Goal: Book appointment/travel/reservation

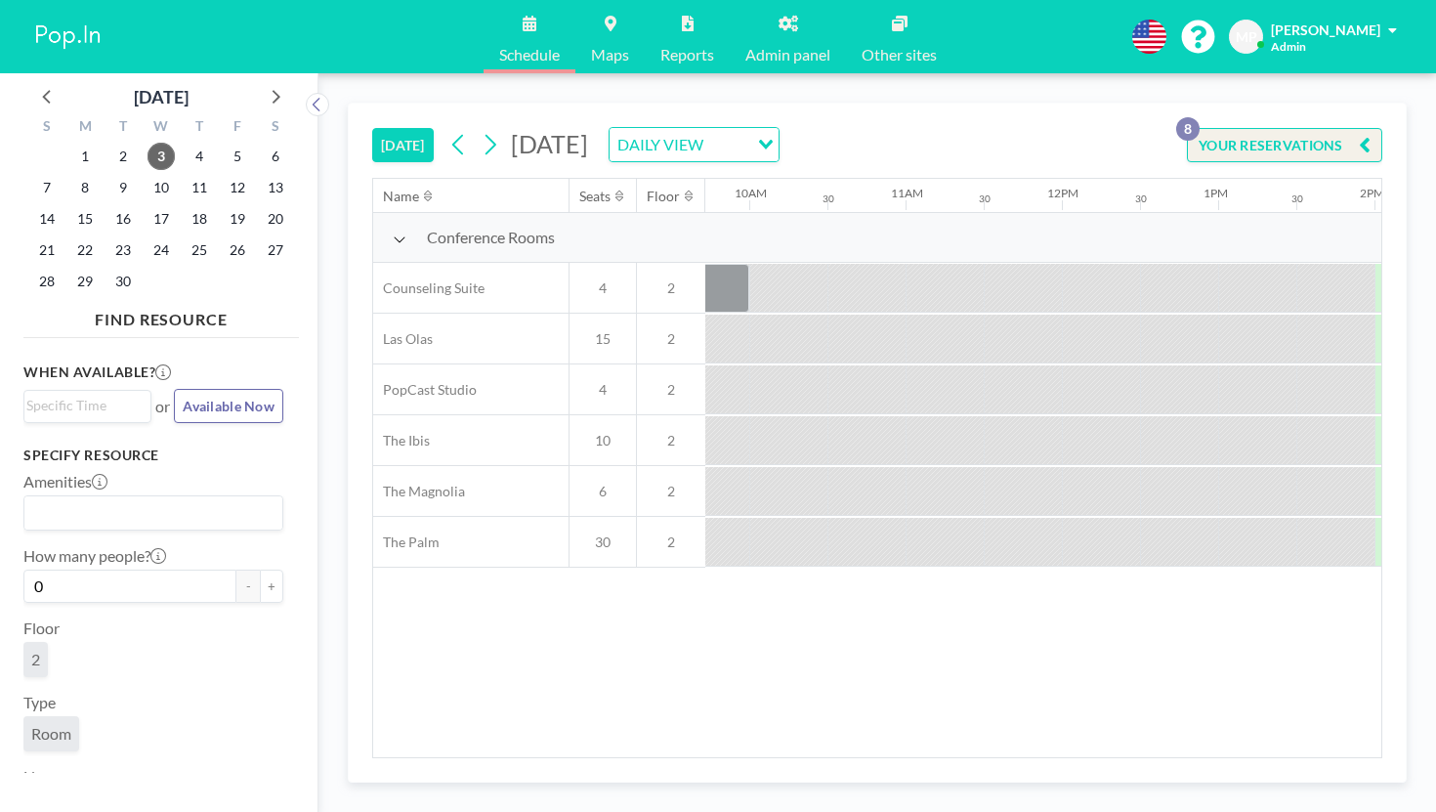
scroll to position [0, 1524]
click at [262, 83] on icon at bounding box center [274, 95] width 25 height 25
click at [224, 205] on span "17" at bounding box center [237, 218] width 27 height 27
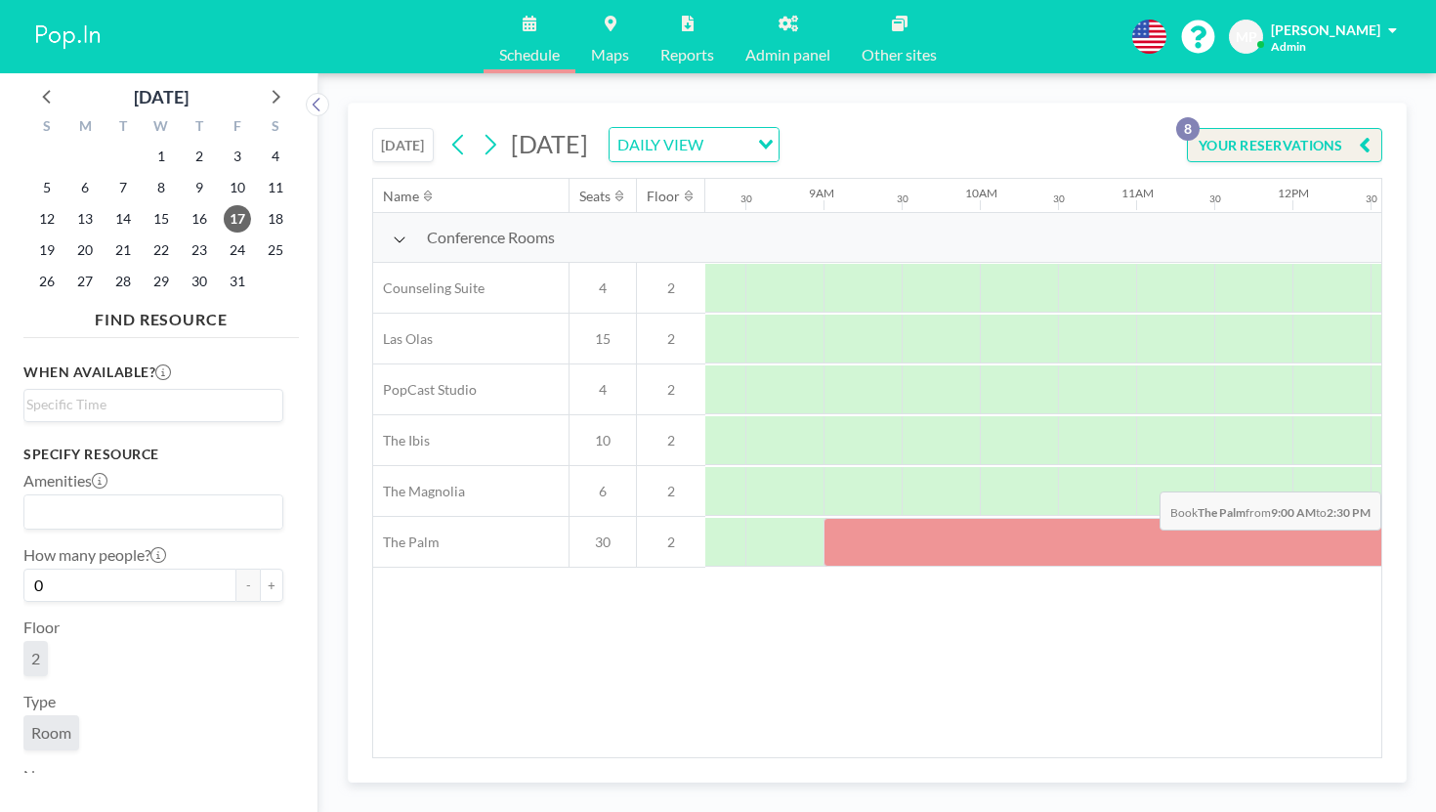
scroll to position [0, 1331]
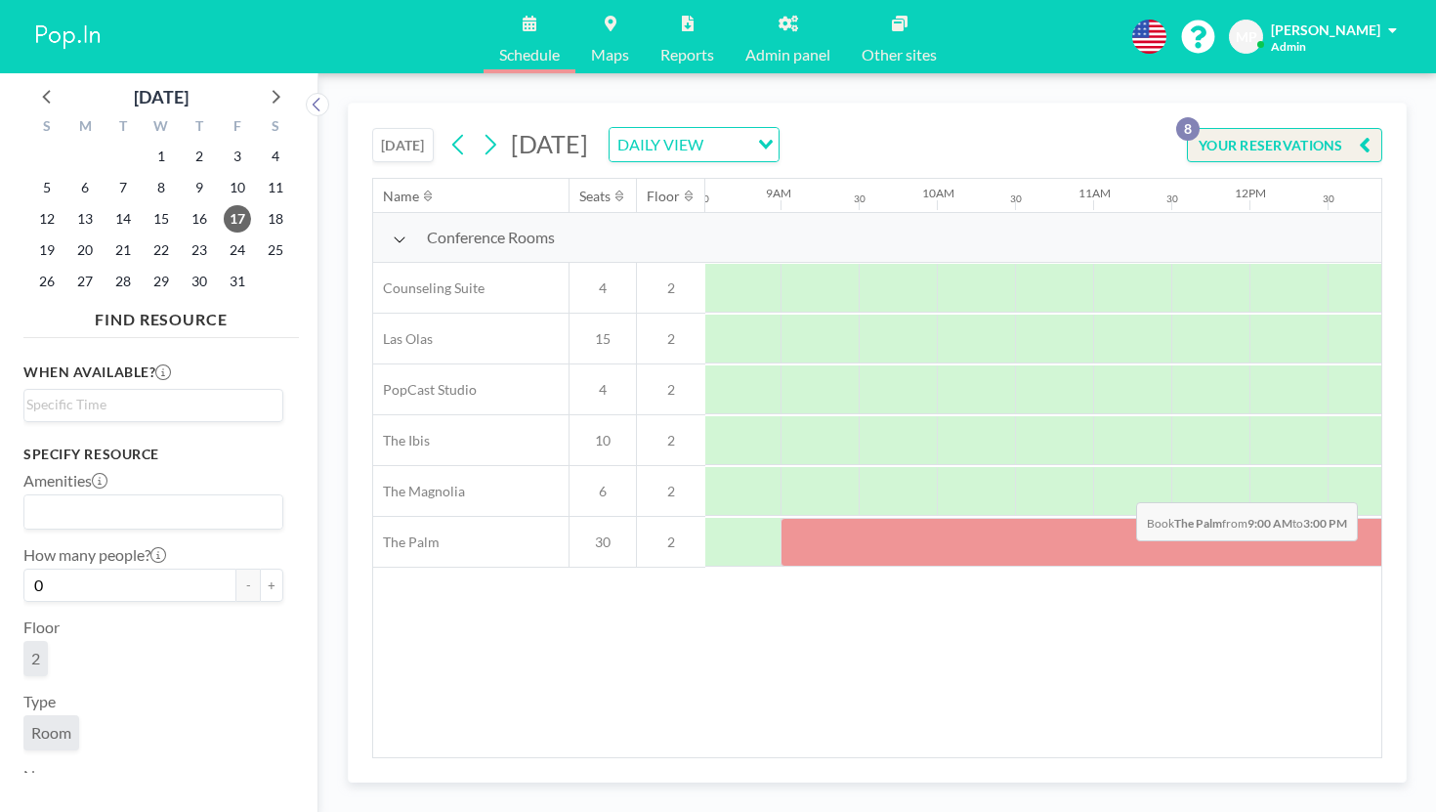
drag, startPoint x: 789, startPoint y: 443, endPoint x: 1130, endPoint y: 456, distance: 341.1
click at [1130, 518] on div at bounding box center [1249, 542] width 938 height 49
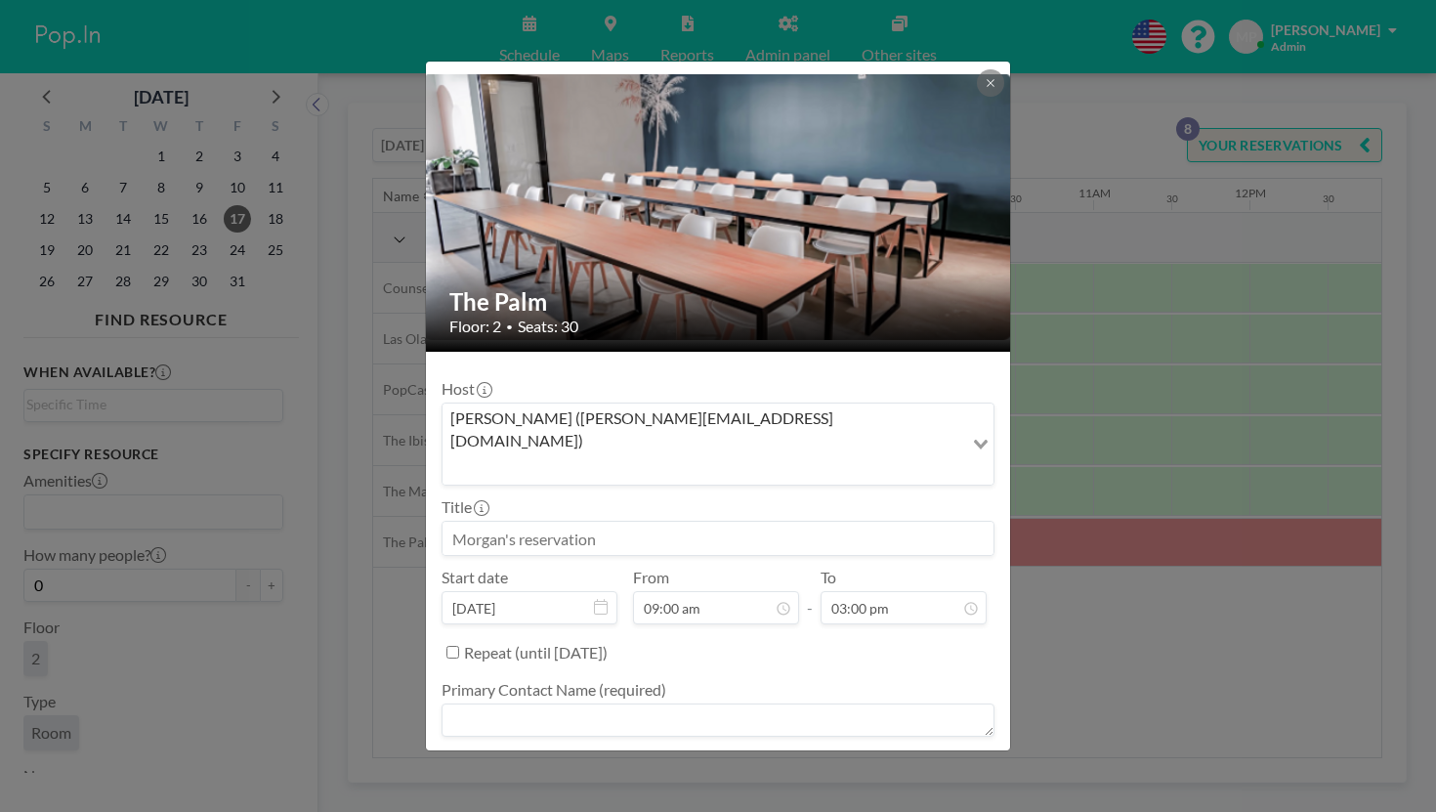
scroll to position [373, 0]
click at [622, 522] on input at bounding box center [717, 538] width 551 height 33
type input "[PERSON_NAME]"
click at [769, 703] on textarea at bounding box center [717, 719] width 553 height 33
type textarea "[PERSON_NAME]"
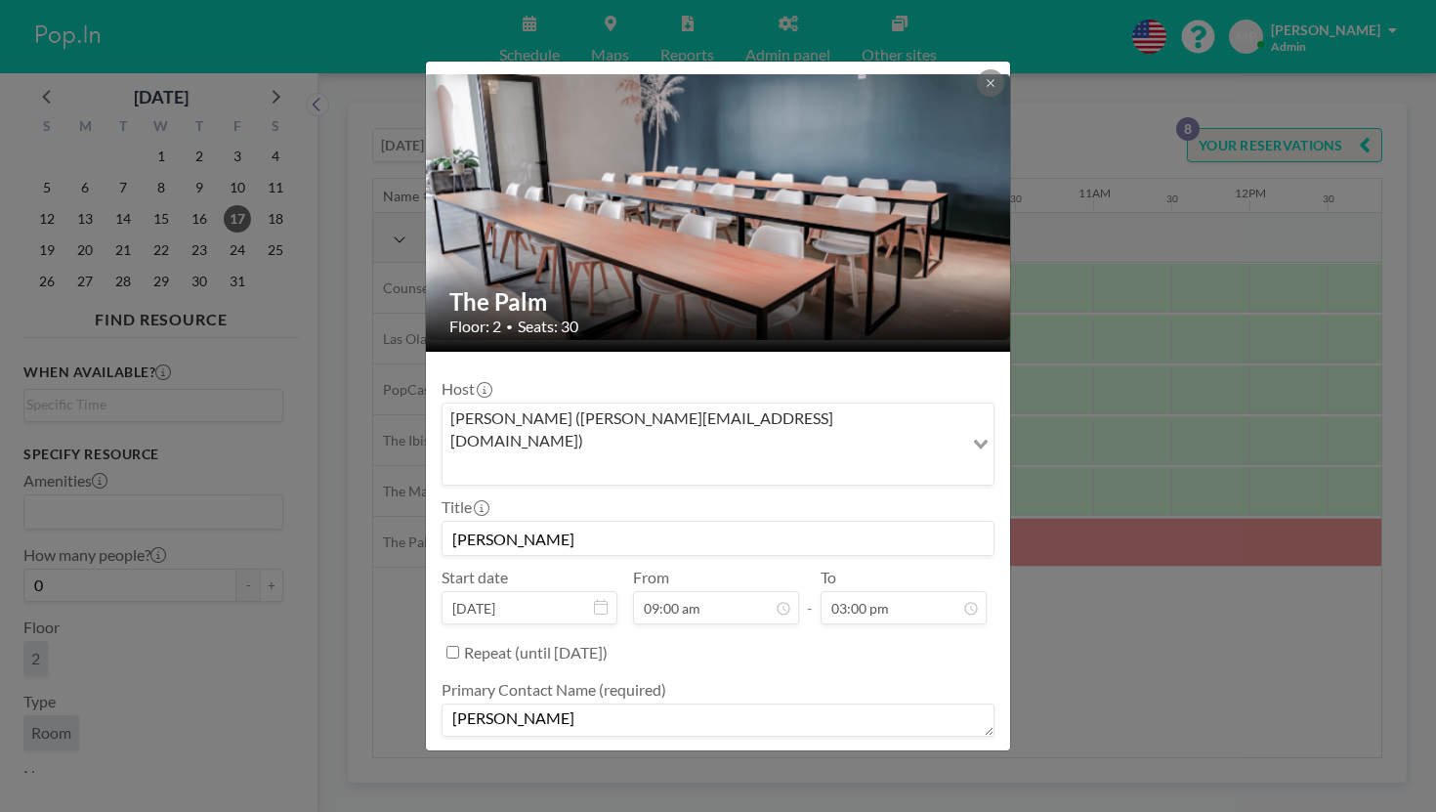
click at [574, 776] on textarea at bounding box center [717, 792] width 553 height 33
paste textarea "2052233675"
click at [527, 776] on textarea "2052233675" at bounding box center [717, 792] width 553 height 33
click at [551, 776] on textarea "205-2233675" at bounding box center [717, 792] width 553 height 33
type textarea "[PHONE_NUMBER]"
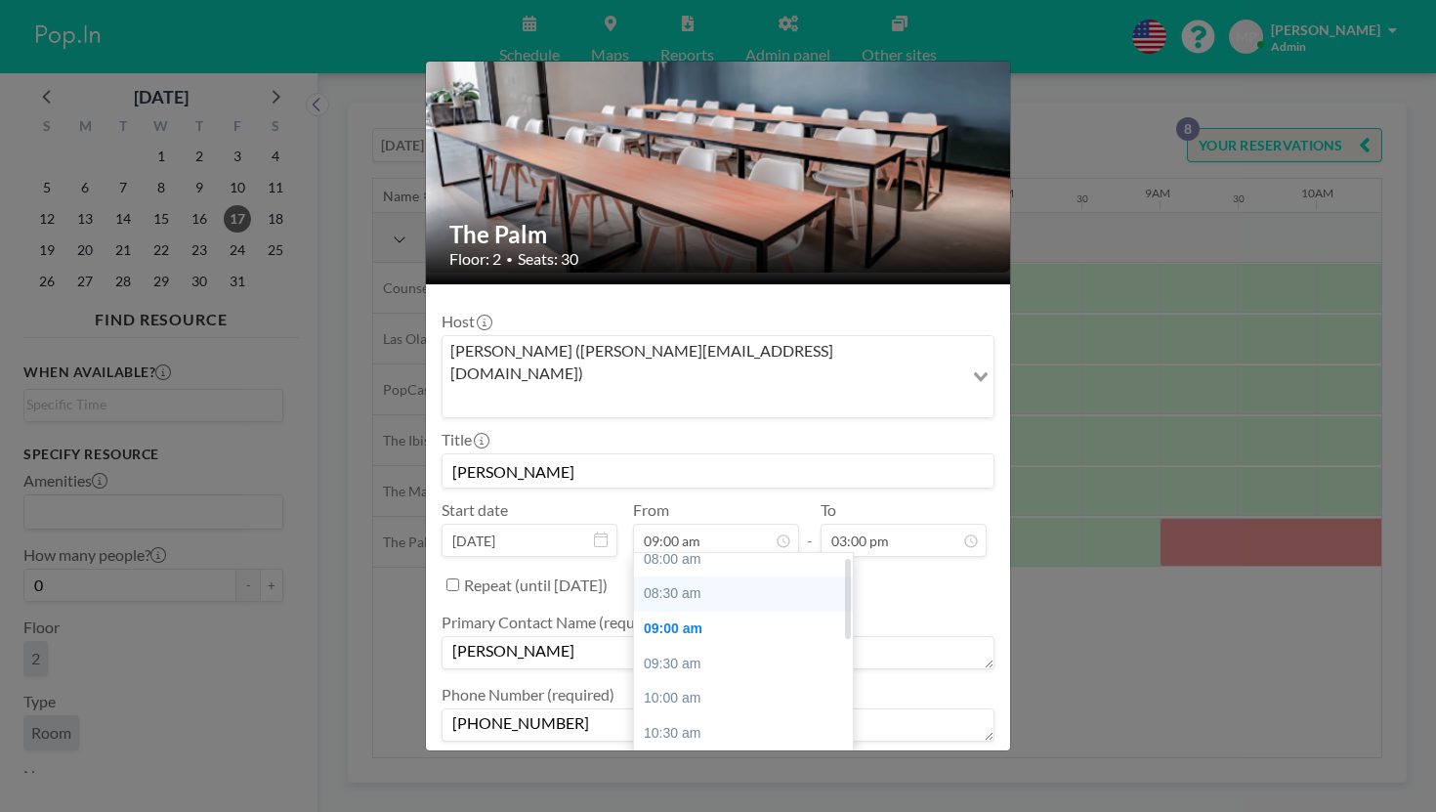
scroll to position [10, 0]
click at [706, 543] on div "08:00 am" at bounding box center [743, 560] width 219 height 35
type input "08:00 am"
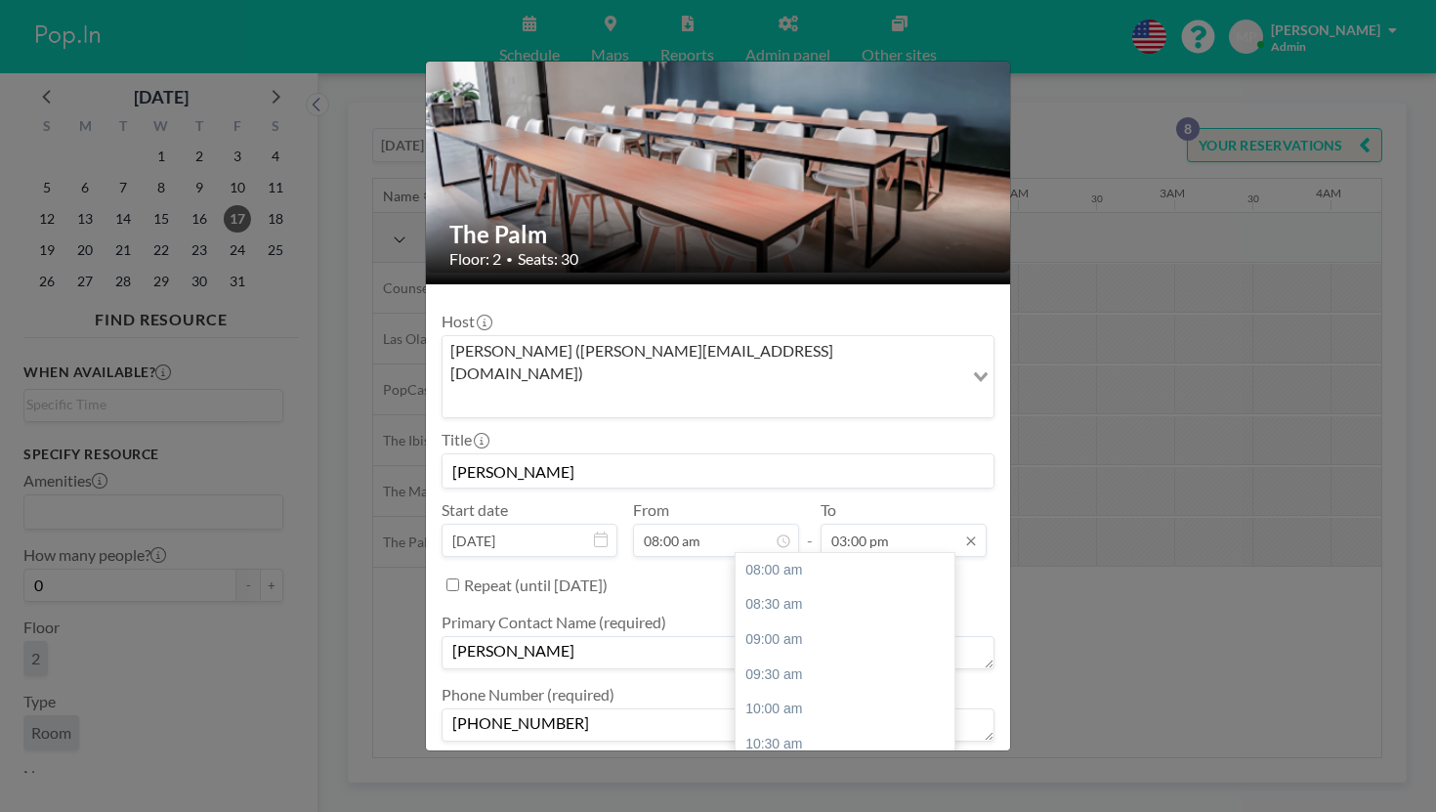
click at [850, 524] on input "03:00 pm" at bounding box center [903, 540] width 166 height 33
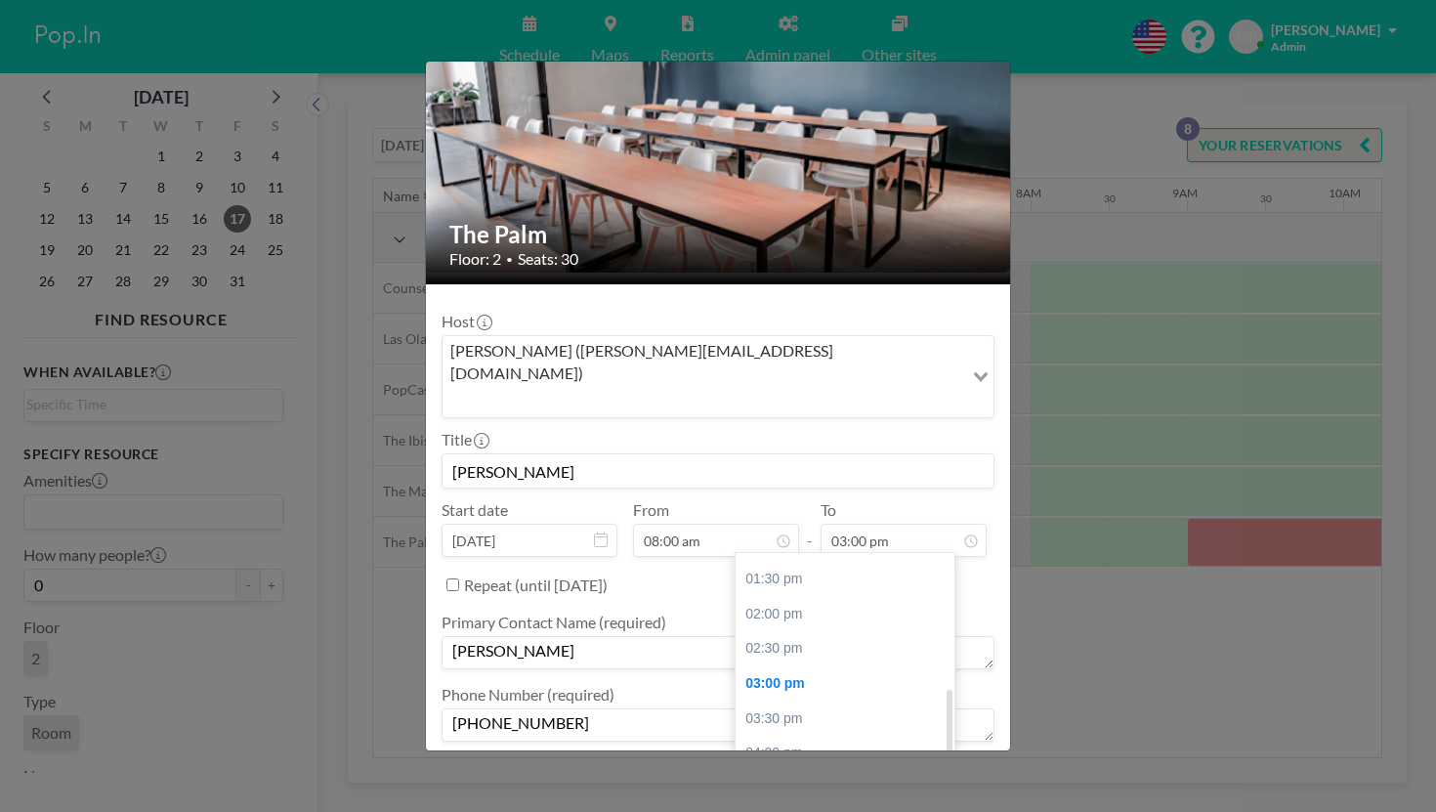
scroll to position [0, 952]
click at [806, 735] on div "04:00 pm" at bounding box center [844, 752] width 219 height 35
type input "04:00 pm"
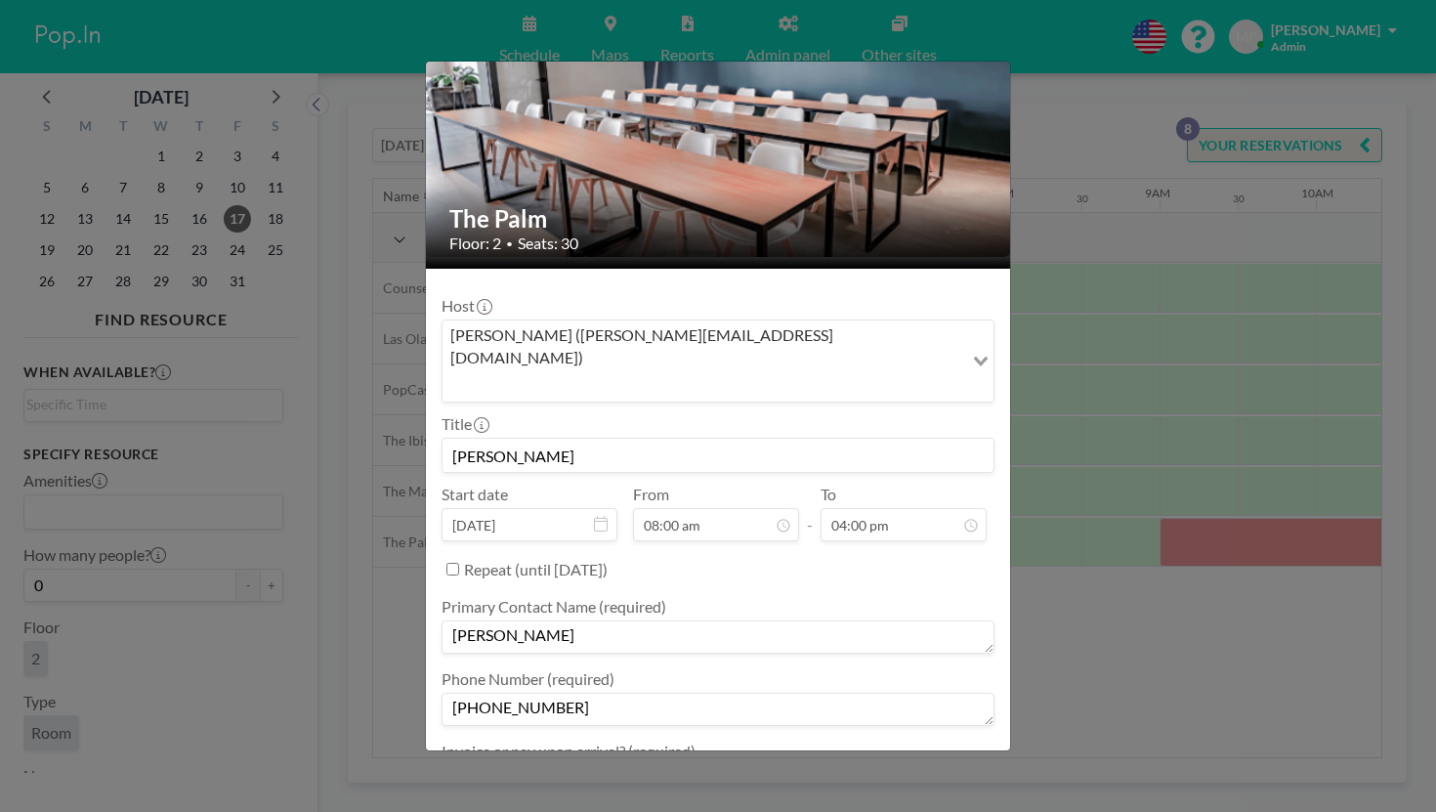
click at [709, 765] on textarea at bounding box center [717, 781] width 553 height 33
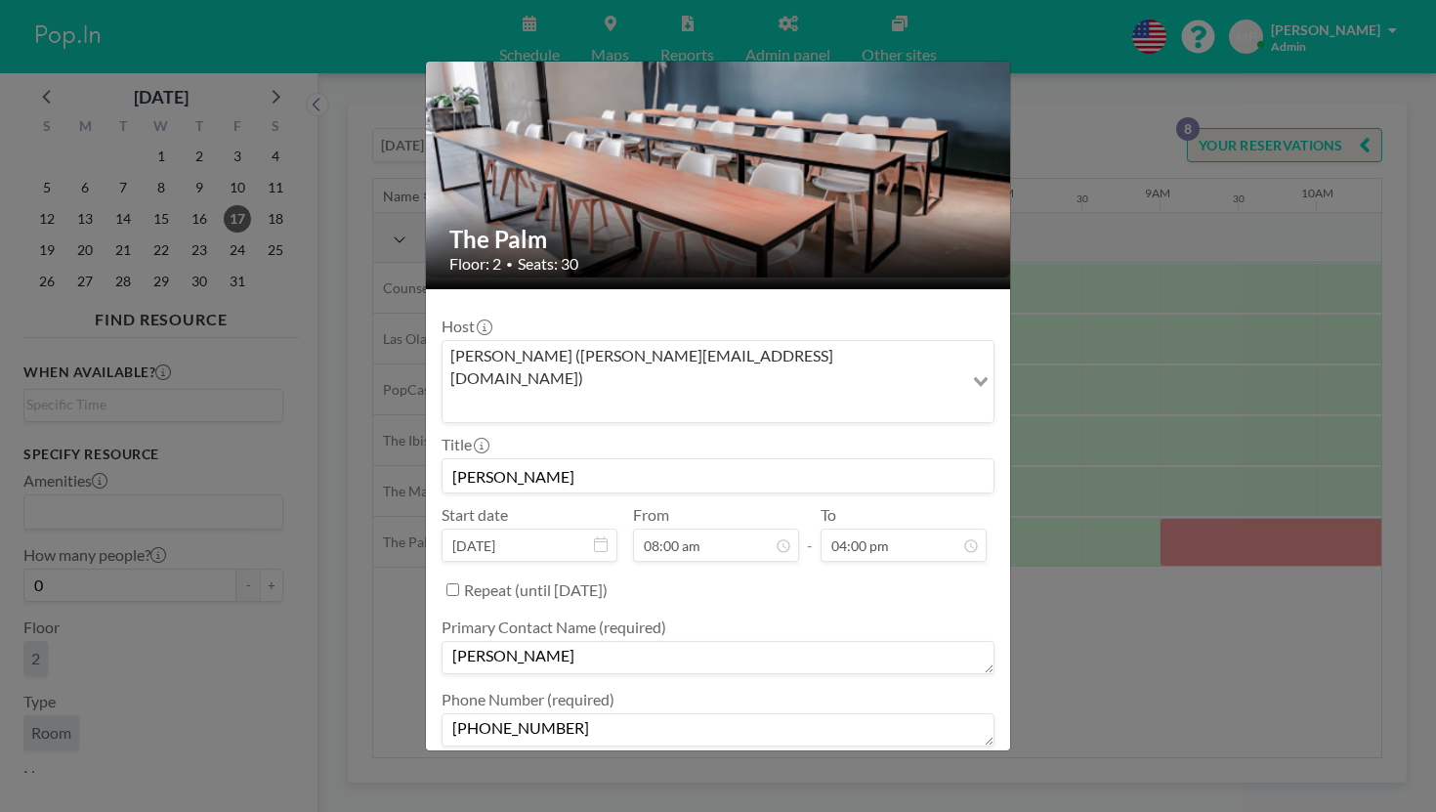
type textarea "Invoice"
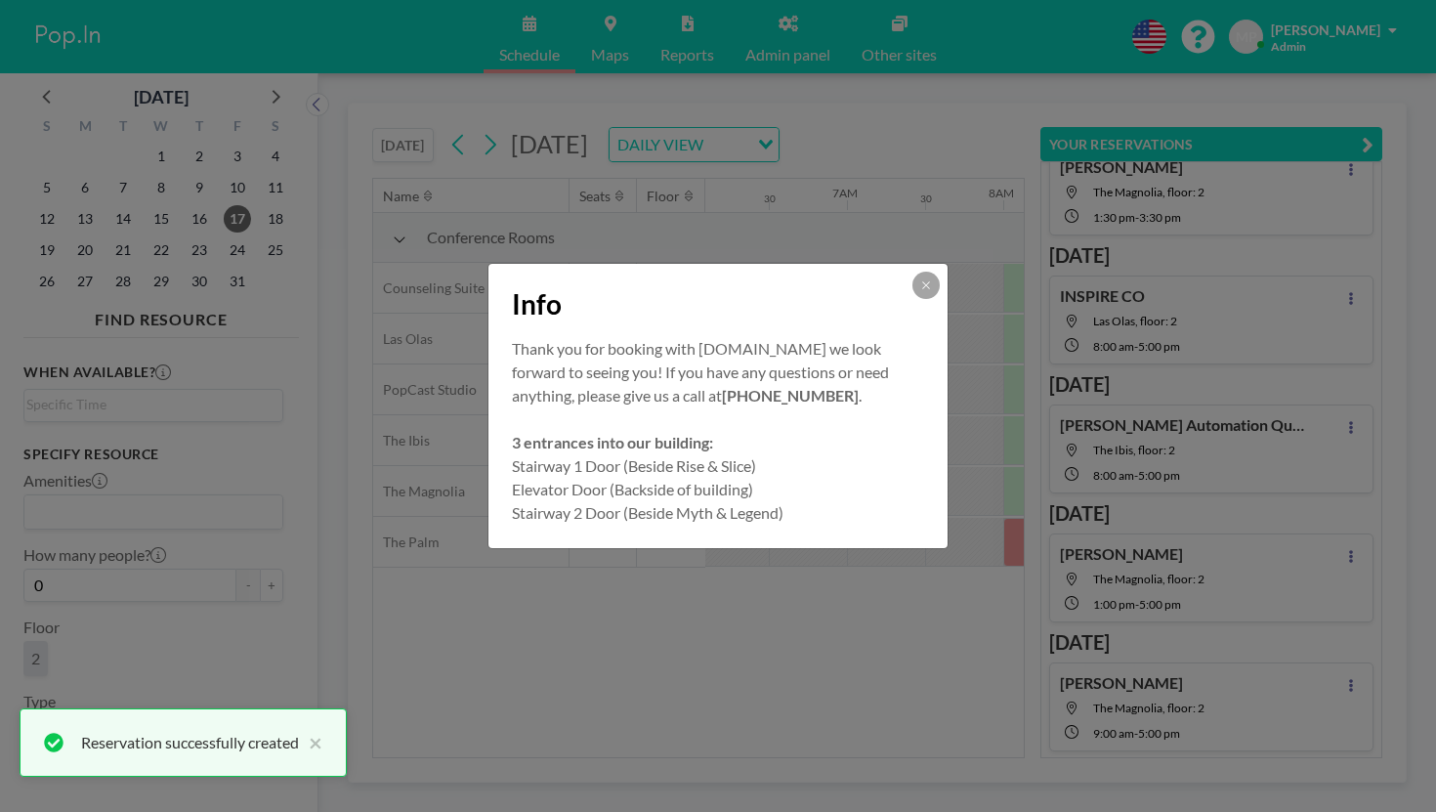
scroll to position [100, 0]
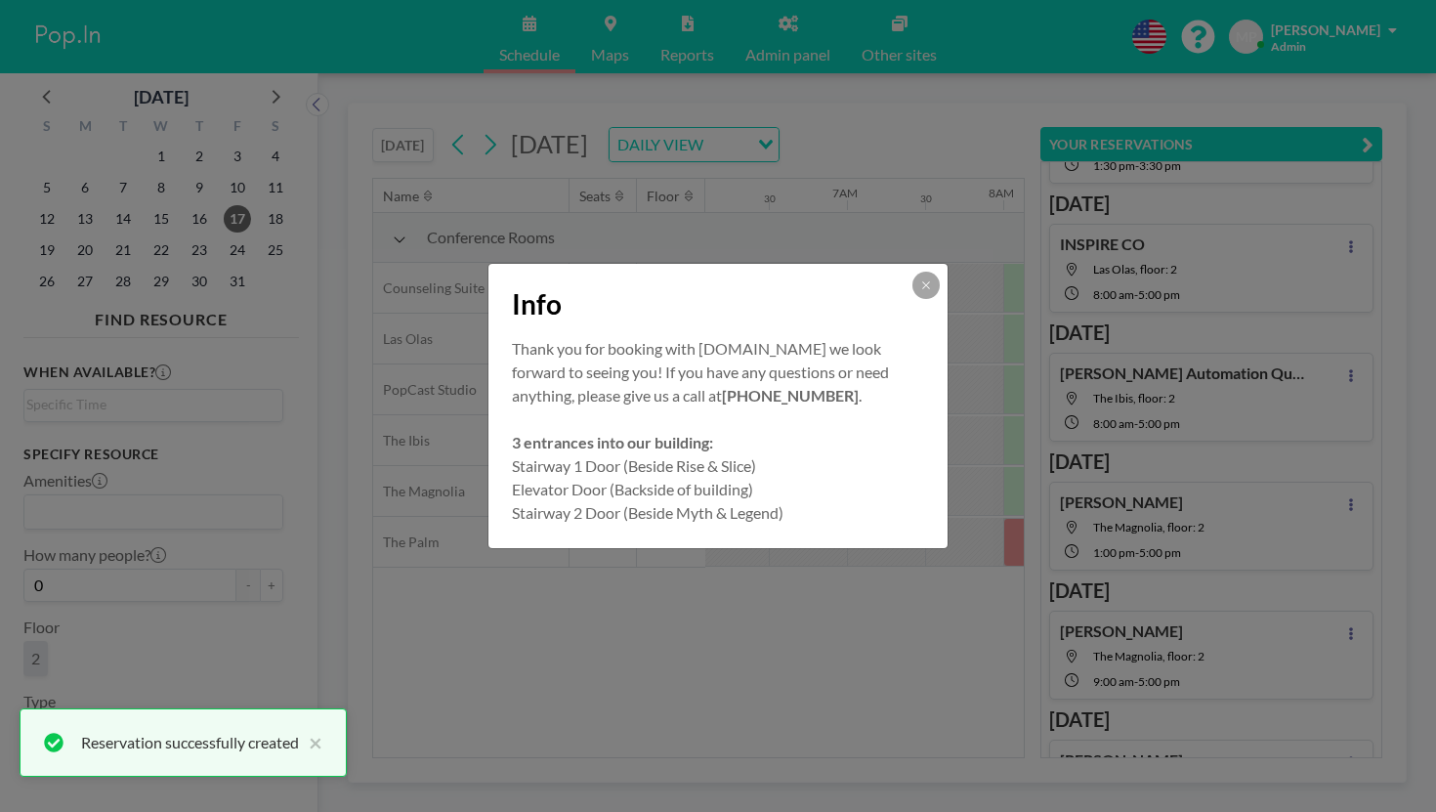
click at [912, 299] on button at bounding box center [925, 285] width 27 height 27
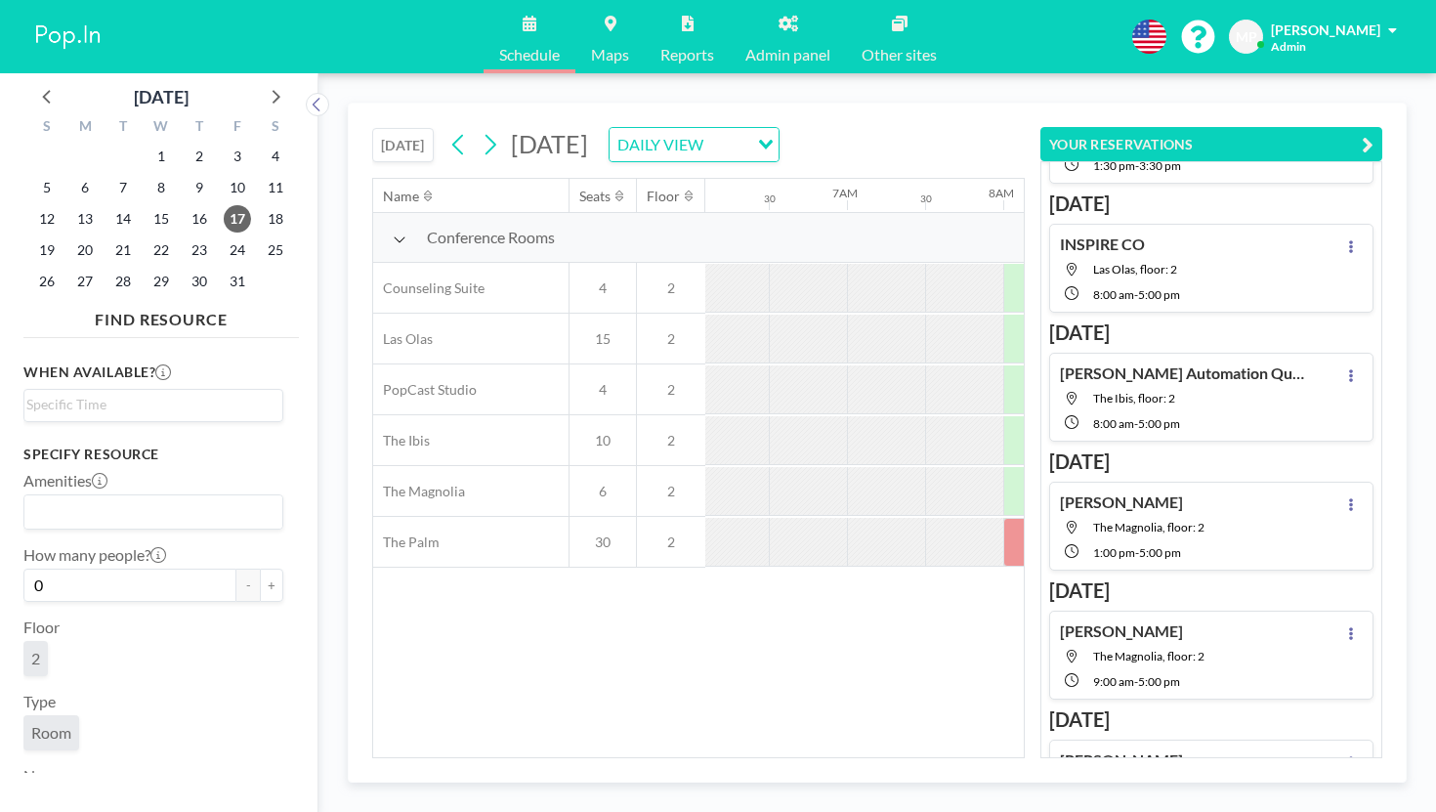
click at [372, 128] on button "[DATE]" at bounding box center [403, 145] width 62 height 34
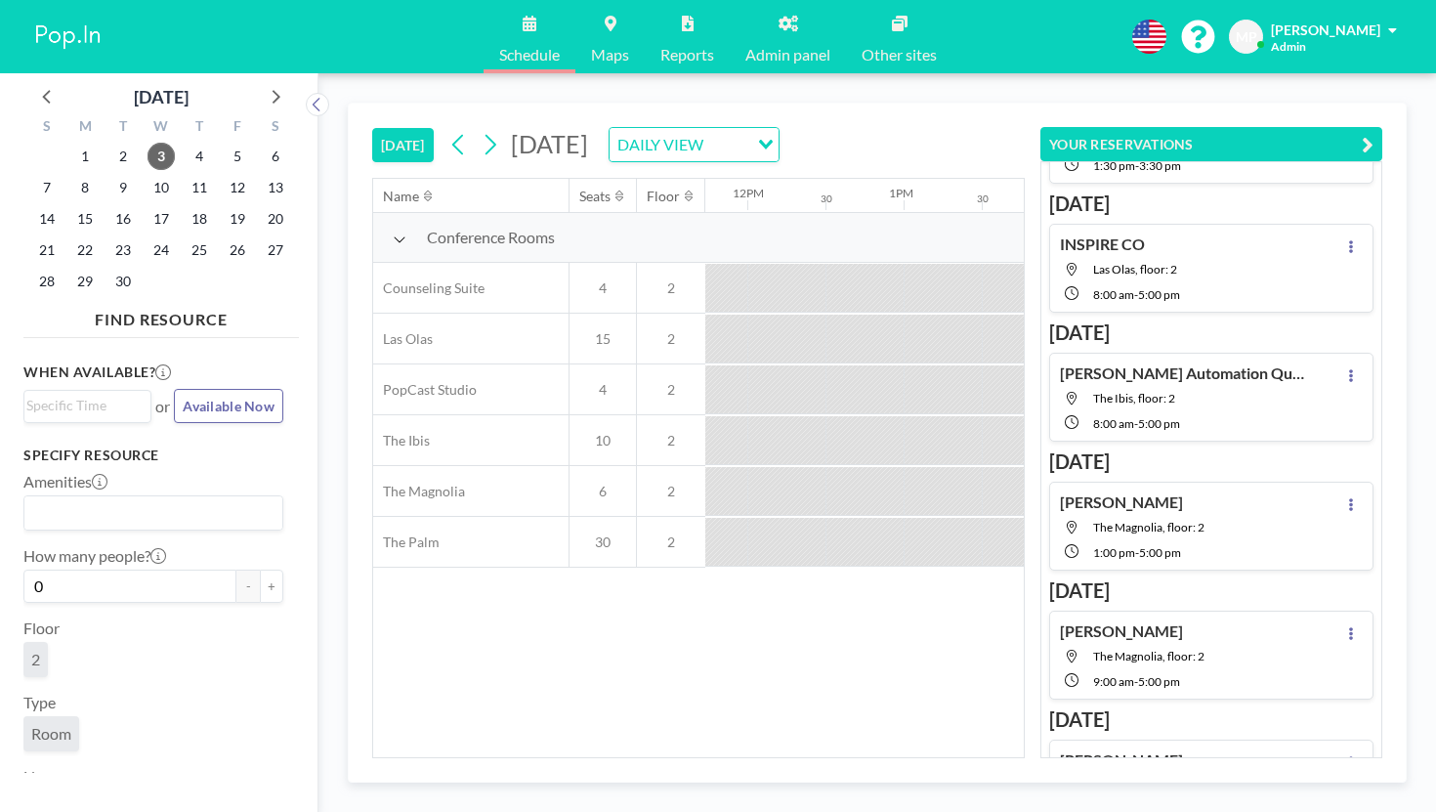
scroll to position [0, 1841]
